Goal: Obtain resource: Obtain resource

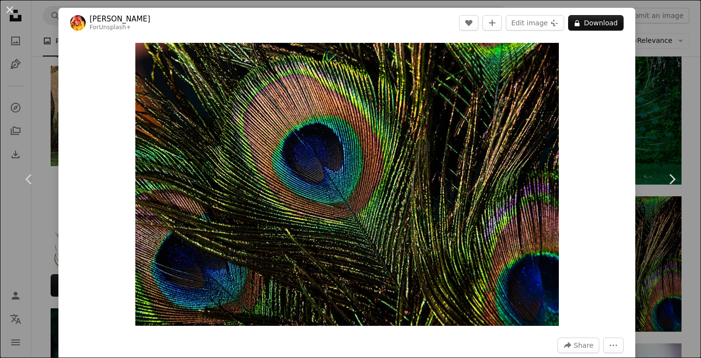
scroll to position [403, 0]
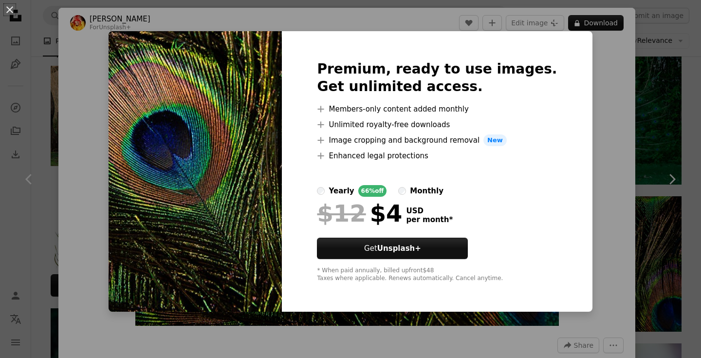
click at [686, 183] on div "An X shape Premium, ready to use images. Get unlimited access. A plus sign Memb…" at bounding box center [350, 179] width 701 height 358
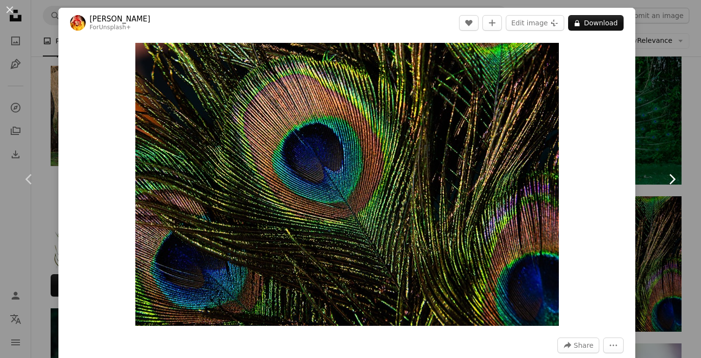
click at [674, 178] on icon at bounding box center [673, 179] width 6 height 10
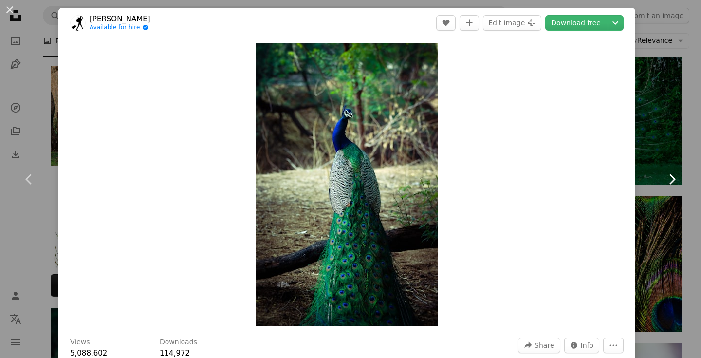
click at [674, 178] on icon at bounding box center [673, 179] width 6 height 10
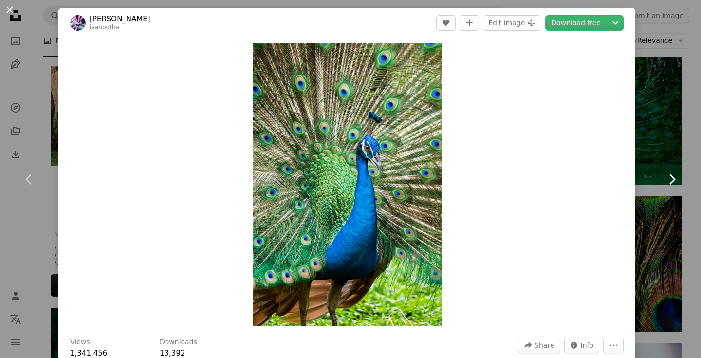
click at [674, 178] on icon at bounding box center [673, 179] width 6 height 10
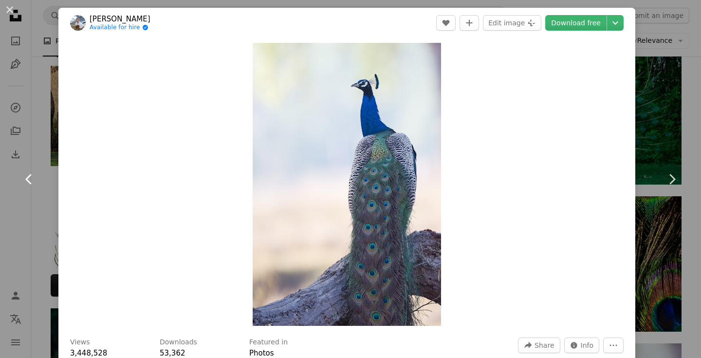
click at [29, 179] on icon "Chevron left" at bounding box center [29, 179] width 16 height 16
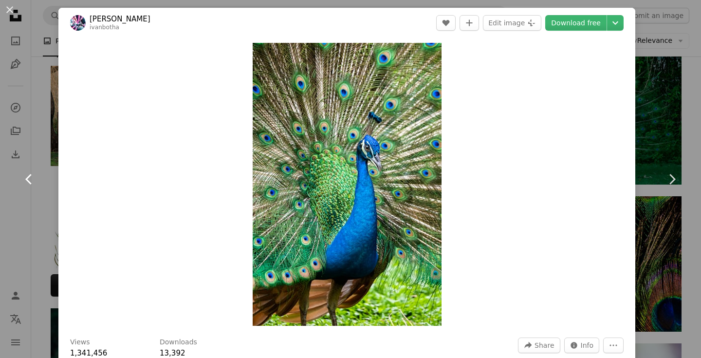
click at [29, 179] on icon "Chevron left" at bounding box center [29, 179] width 16 height 16
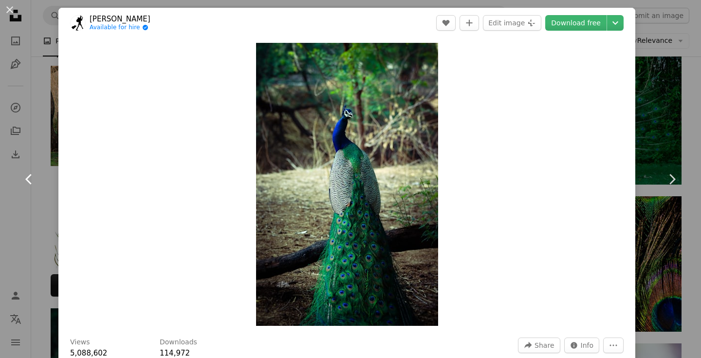
click at [31, 181] on icon "Chevron left" at bounding box center [29, 179] width 16 height 16
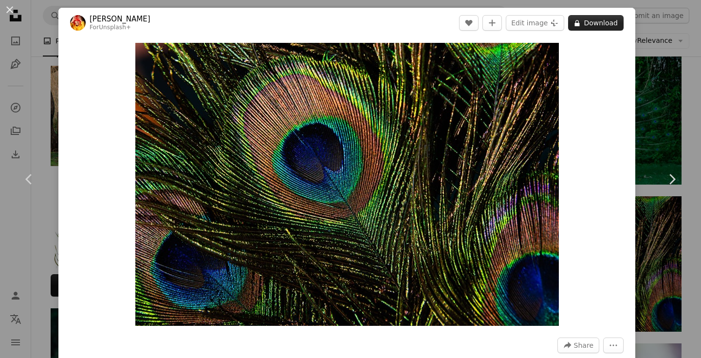
click at [607, 24] on button "A lock Download" at bounding box center [596, 23] width 56 height 16
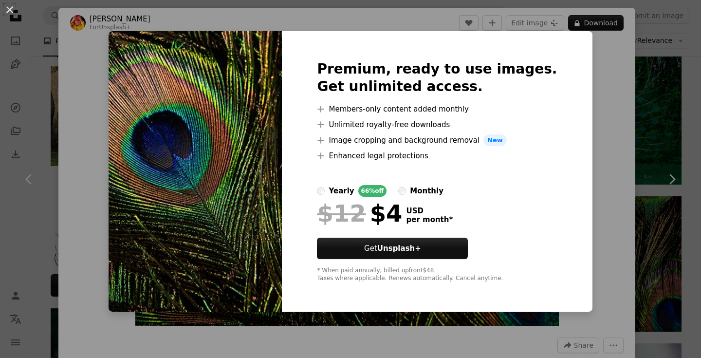
drag, startPoint x: 621, startPoint y: 166, endPoint x: 642, endPoint y: 146, distance: 28.9
click at [642, 146] on div "An X shape Premium, ready to use images. Get unlimited access. A plus sign Memb…" at bounding box center [350, 179] width 701 height 358
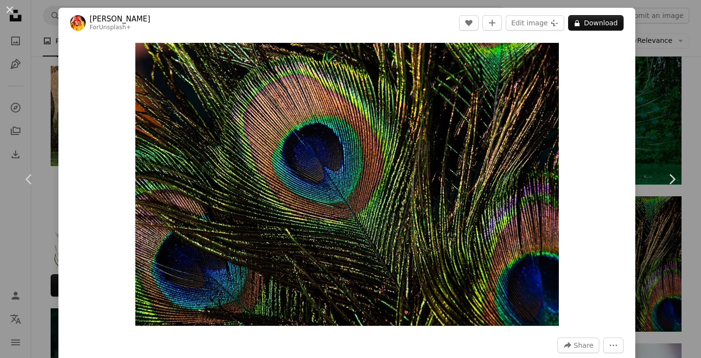
click at [560, 41] on div "Zoom in" at bounding box center [346, 184] width 577 height 293
click at [561, 45] on div "Zoom in" at bounding box center [346, 184] width 577 height 293
